Goal: Task Accomplishment & Management: Manage account settings

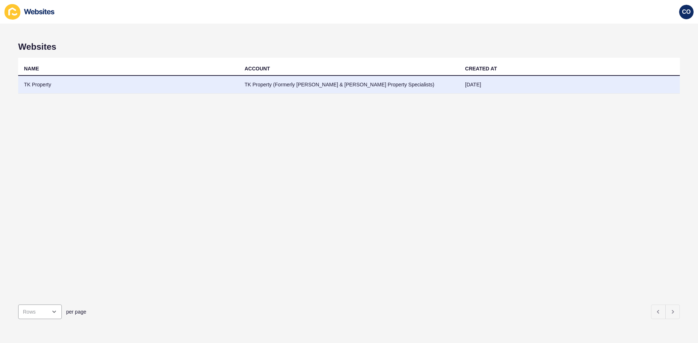
click at [42, 86] on td "TK Property" at bounding box center [128, 85] width 221 height 18
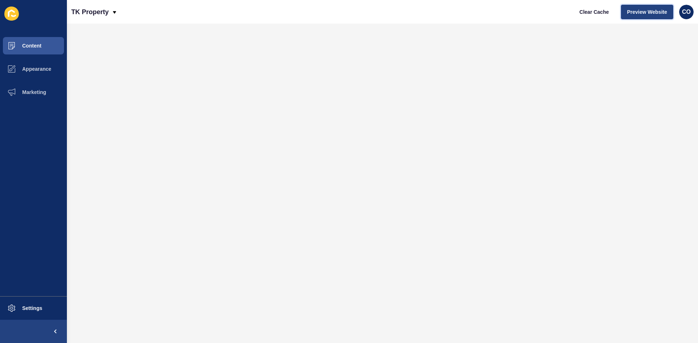
click at [558, 12] on span "Preview Website" at bounding box center [647, 11] width 40 height 7
drag, startPoint x: 37, startPoint y: 307, endPoint x: 51, endPoint y: 307, distance: 13.1
click at [38, 265] on span "Settings" at bounding box center [20, 309] width 43 height 6
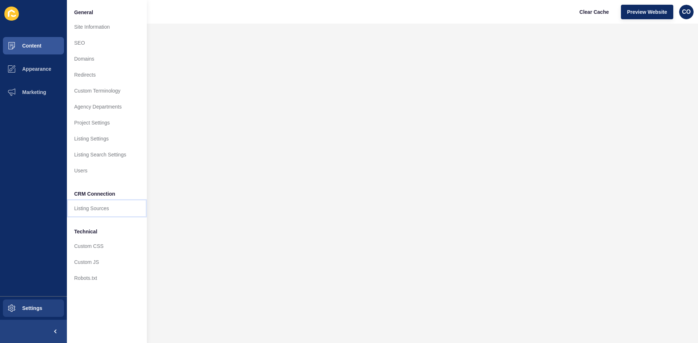
click at [106, 207] on link "Listing Sources" at bounding box center [107, 209] width 80 height 16
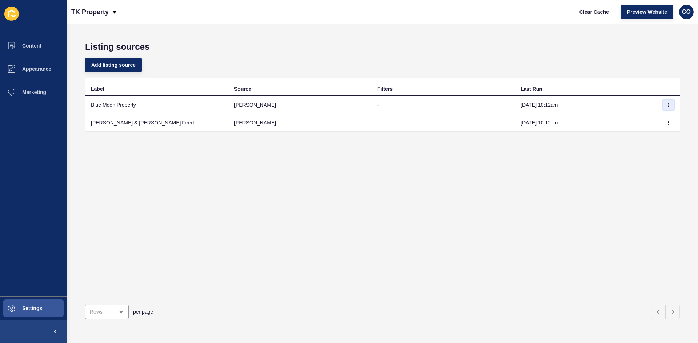
click at [558, 106] on icon "button" at bounding box center [668, 105] width 4 height 4
click at [433, 70] on div "Add listing source" at bounding box center [382, 65] width 594 height 26
click at [172, 104] on td "Blue Moon Property" at bounding box center [156, 105] width 143 height 18
click at [118, 107] on td "Blue Moon Property" at bounding box center [156, 105] width 143 height 18
click at [558, 123] on icon "button" at bounding box center [668, 123] width 4 height 4
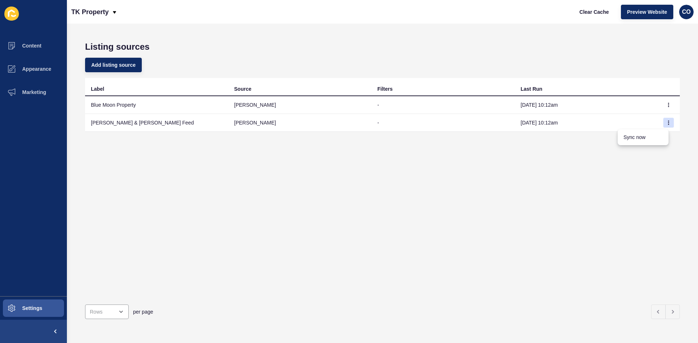
click at [558, 70] on div "Add listing source" at bounding box center [382, 65] width 594 height 26
click at [49, 265] on button "Settings" at bounding box center [33, 308] width 67 height 23
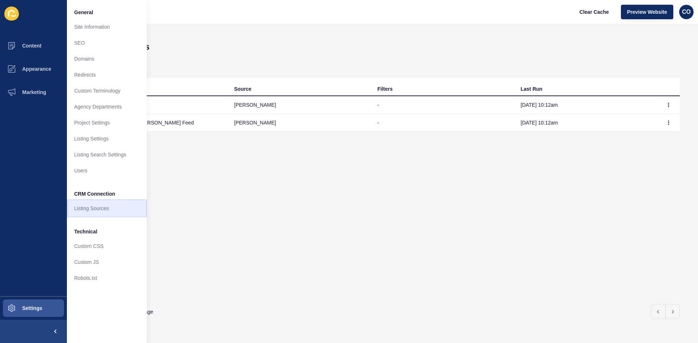
click at [104, 208] on link "Listing Sources" at bounding box center [107, 209] width 80 height 16
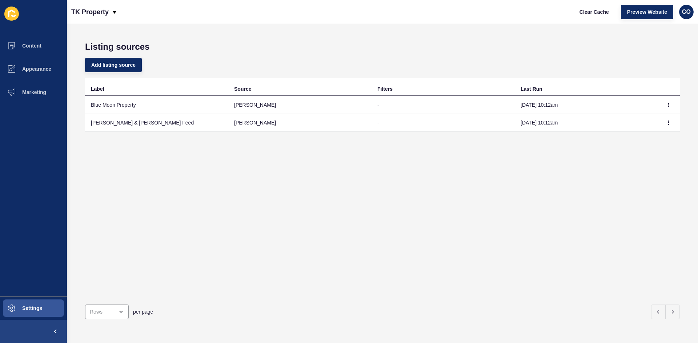
click at [119, 108] on td "Blue Moon Property" at bounding box center [156, 105] width 143 height 18
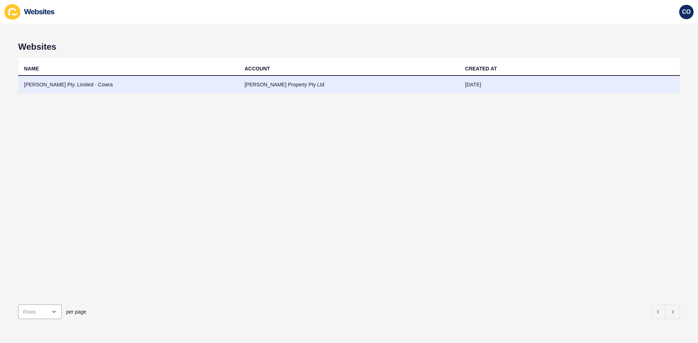
click at [80, 86] on td "[PERSON_NAME] Pty. Limited - Cowra" at bounding box center [128, 85] width 221 height 18
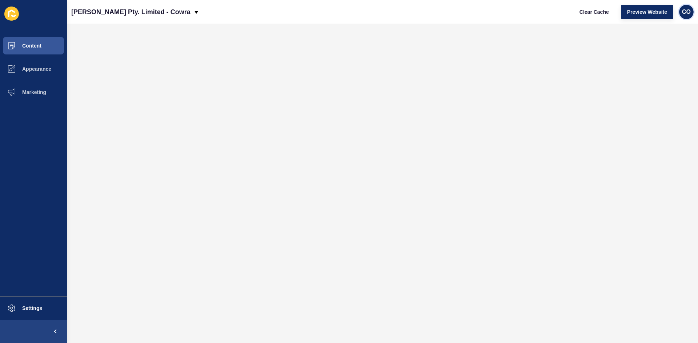
click at [687, 14] on span "CO" at bounding box center [686, 11] width 9 height 7
click at [661, 62] on link "Logout" at bounding box center [668, 61] width 53 height 16
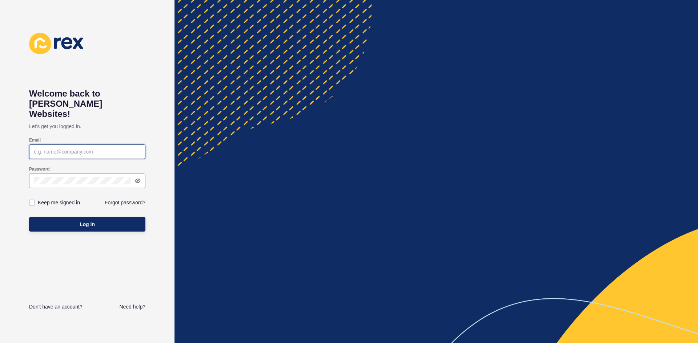
click at [80, 148] on input "Email" at bounding box center [87, 151] width 107 height 7
paste input "[EMAIL_ADDRESS][PERSON_NAME][DOMAIN_NAME]"
type input "[EMAIL_ADDRESS][PERSON_NAME][DOMAIN_NAME]"
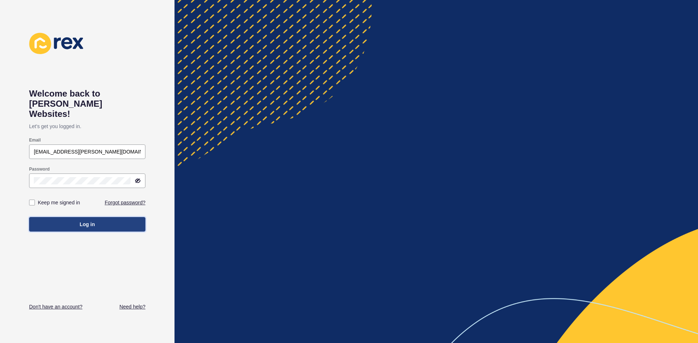
click at [83, 221] on span "Log in" at bounding box center [87, 224] width 15 height 7
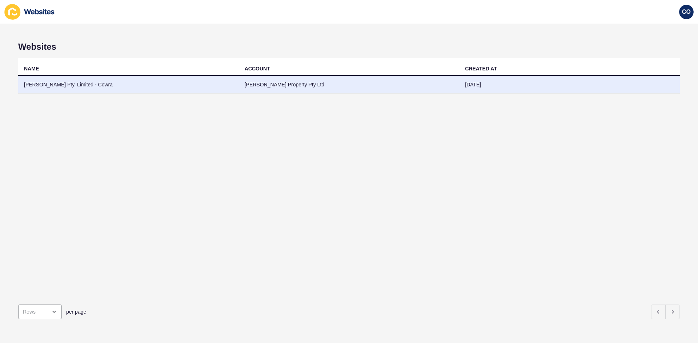
click at [72, 84] on td "[PERSON_NAME] Pty. Limited - Cowra" at bounding box center [128, 85] width 221 height 18
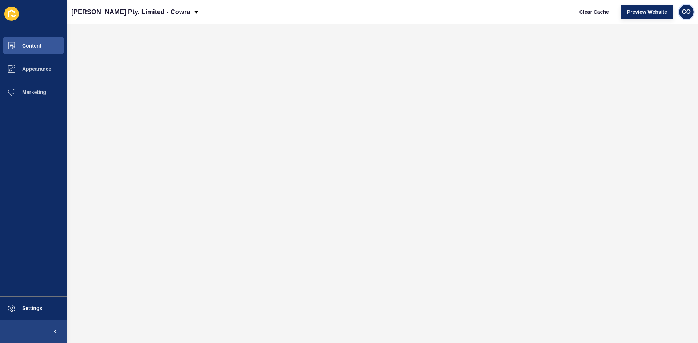
click at [688, 14] on span "CO" at bounding box center [686, 11] width 9 height 7
click at [46, 311] on button "Settings" at bounding box center [33, 308] width 67 height 23
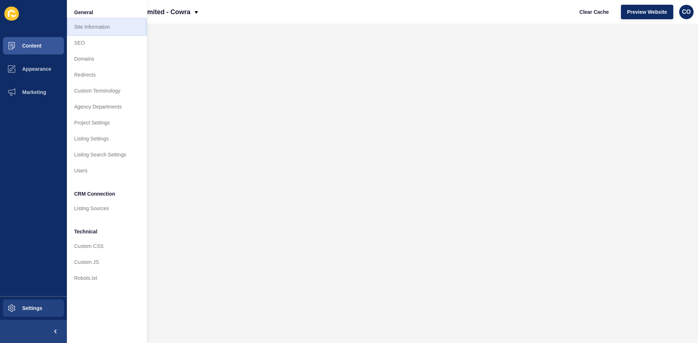
click at [94, 30] on link "Site Information" at bounding box center [107, 27] width 80 height 16
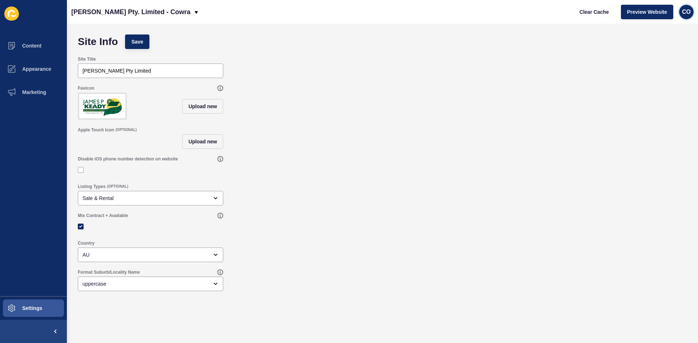
click at [692, 14] on div "CO" at bounding box center [686, 12] width 15 height 15
click at [675, 30] on link "[PERSON_NAME]" at bounding box center [668, 29] width 53 height 16
click at [686, 14] on span "CO" at bounding box center [686, 11] width 9 height 7
click at [660, 28] on link "[PERSON_NAME]" at bounding box center [668, 29] width 53 height 16
click at [686, 14] on span "CO" at bounding box center [686, 11] width 9 height 7
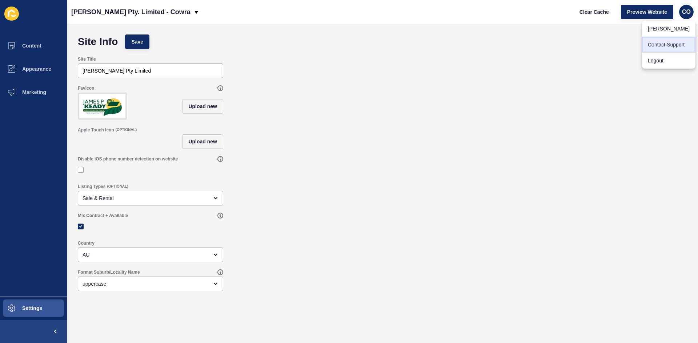
click at [666, 46] on link "Contact Support" at bounding box center [668, 45] width 53 height 16
click at [41, 306] on span "Settings" at bounding box center [20, 309] width 43 height 6
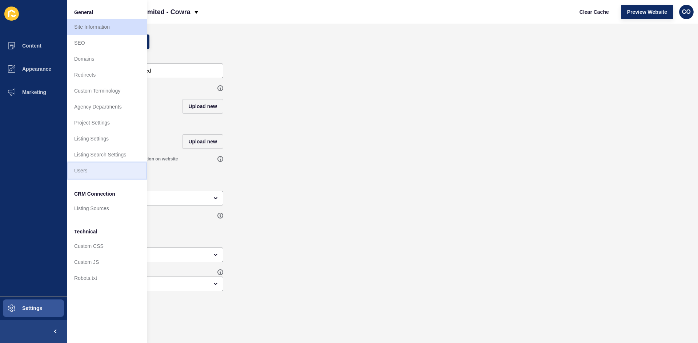
click at [88, 171] on link "Users" at bounding box center [107, 171] width 80 height 16
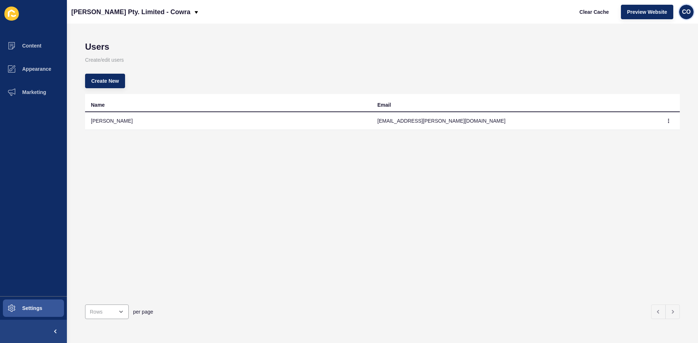
click at [686, 15] on span "CO" at bounding box center [686, 11] width 9 height 7
click at [666, 43] on link "Contact Support" at bounding box center [668, 45] width 53 height 16
